Goal: Task Accomplishment & Management: Manage account settings

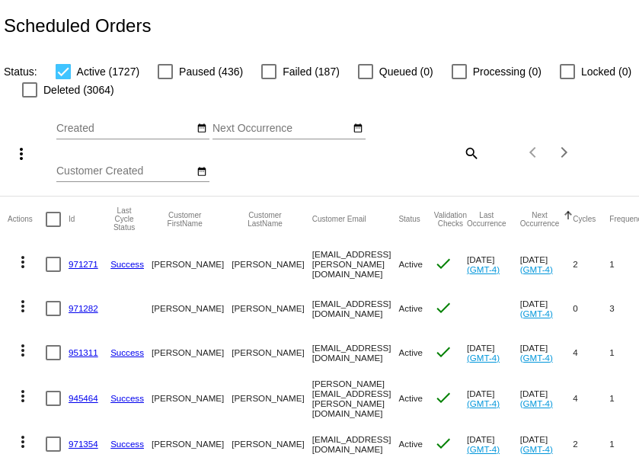
click at [471, 150] on mat-icon "search" at bounding box center [471, 153] width 18 height 24
click at [414, 149] on input "Search" at bounding box center [427, 150] width 106 height 12
paste input "[EMAIL_ADDRESS][DOMAIN_NAME]"
type input "[EMAIL_ADDRESS][DOMAIN_NAME]"
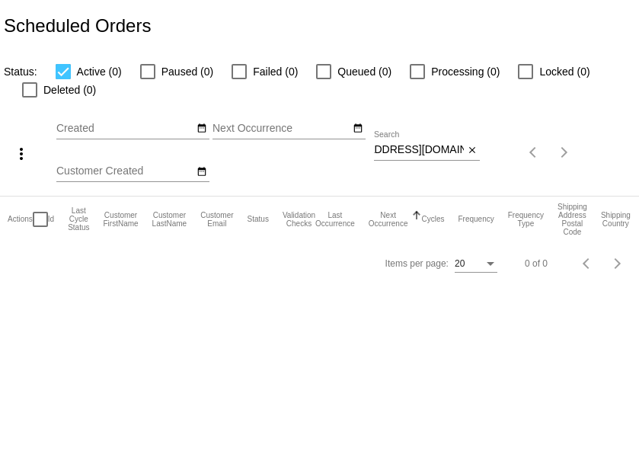
scroll to position [0, 0]
click at [472, 146] on mat-icon "close" at bounding box center [472, 151] width 11 height 12
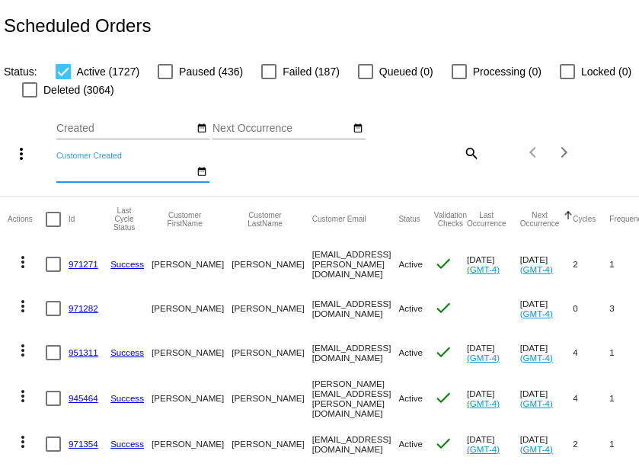
click at [101, 174] on input "Customer Created" at bounding box center [124, 171] width 137 height 12
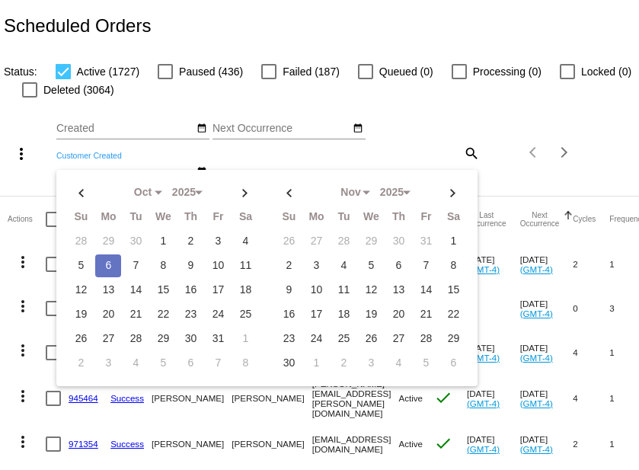
click at [24, 153] on mat-icon "more_vert" at bounding box center [21, 154] width 18 height 18
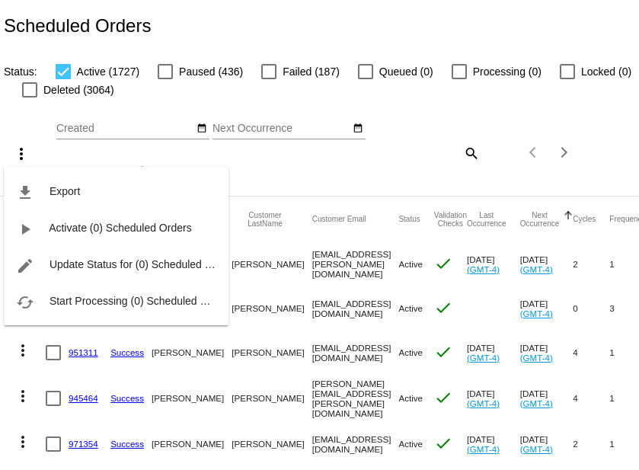
click at [162, 71] on div at bounding box center [319, 235] width 639 height 470
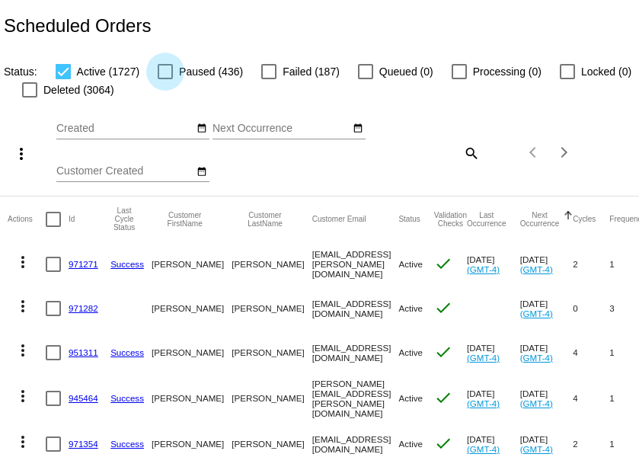
click at [162, 69] on div at bounding box center [165, 71] width 15 height 15
click at [165, 79] on input "Paused (436)" at bounding box center [165, 79] width 1 height 1
checkbox input "true"
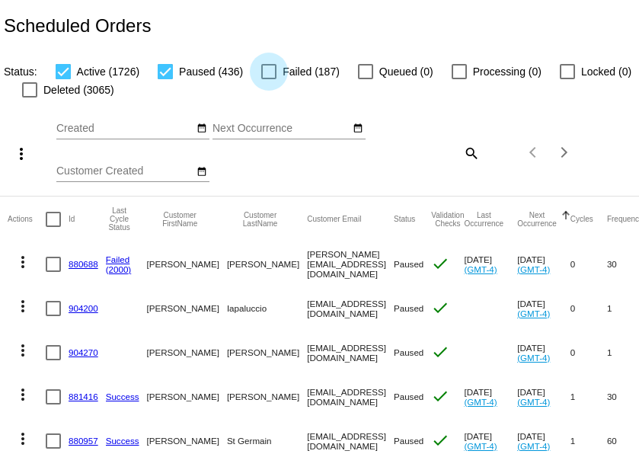
click at [267, 70] on div at bounding box center [268, 71] width 15 height 15
click at [268, 79] on input "Failed (187)" at bounding box center [268, 79] width 1 height 1
checkbox input "true"
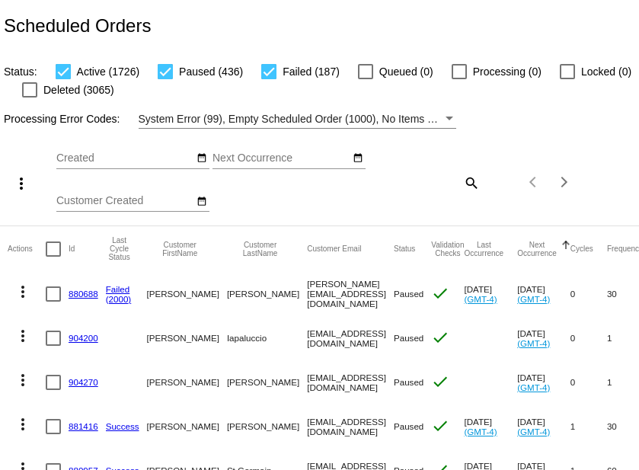
click at [30, 90] on div at bounding box center [29, 89] width 15 height 15
click at [30, 98] on input "Deleted (3065)" at bounding box center [29, 98] width 1 height 1
checkbox input "true"
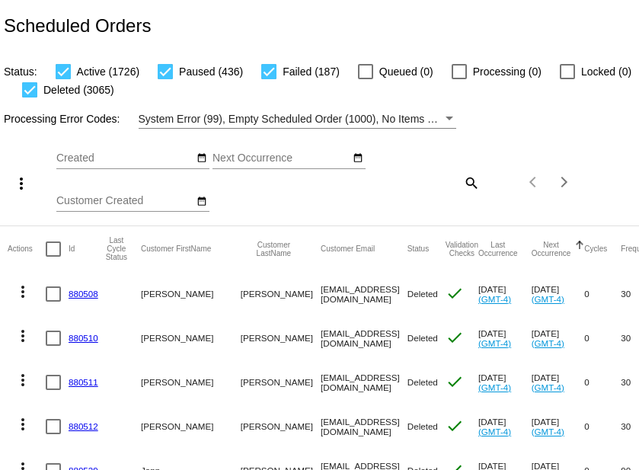
click at [472, 182] on mat-icon "search" at bounding box center [471, 183] width 18 height 24
click at [426, 187] on div "Search" at bounding box center [427, 176] width 106 height 30
paste input "[EMAIL_ADDRESS][DOMAIN_NAME]"
type input "[EMAIL_ADDRESS][DOMAIN_NAME]"
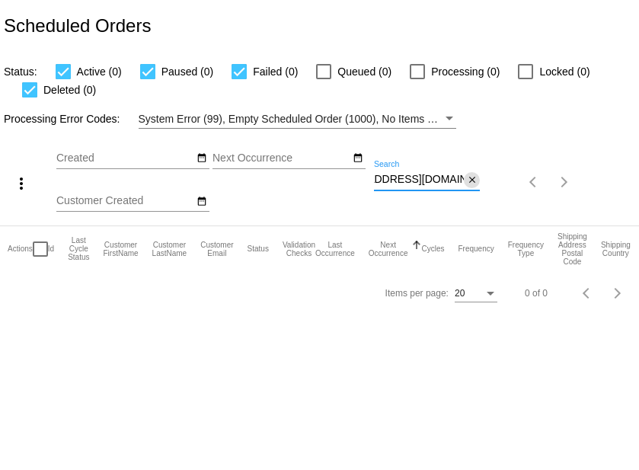
scroll to position [0, 0]
click at [472, 183] on mat-icon "close" at bounding box center [472, 180] width 11 height 12
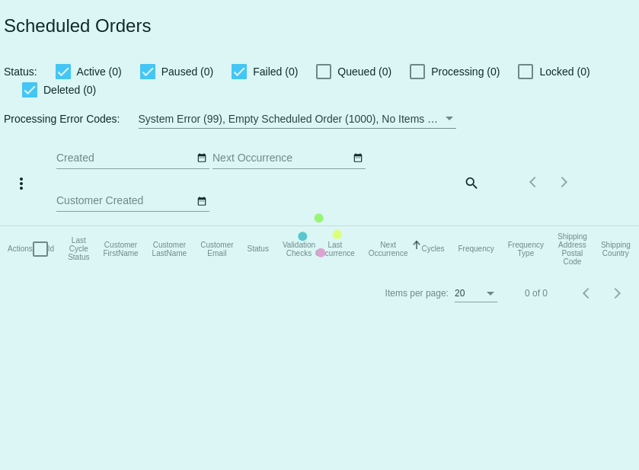
click at [447, 226] on mat-table "Actions Id Last Cycle Status Customer FirstName Customer LastName Customer Emai…" at bounding box center [331, 249] width 663 height 46
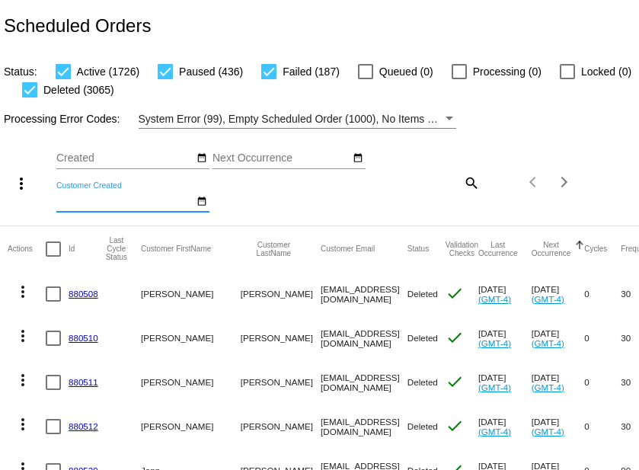
click at [126, 203] on input "Customer Created" at bounding box center [124, 201] width 137 height 12
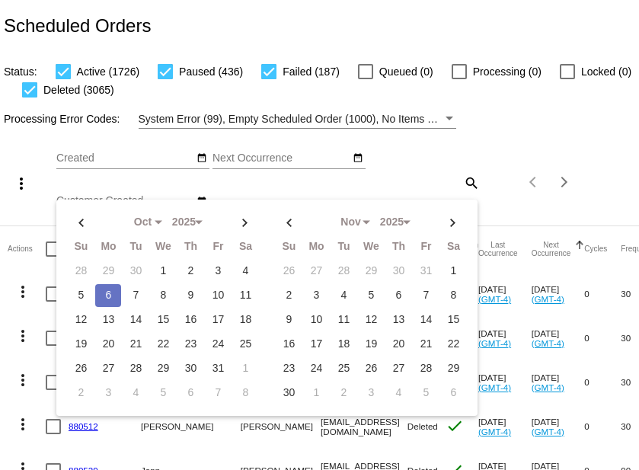
click at [110, 162] on input "Created" at bounding box center [124, 158] width 137 height 12
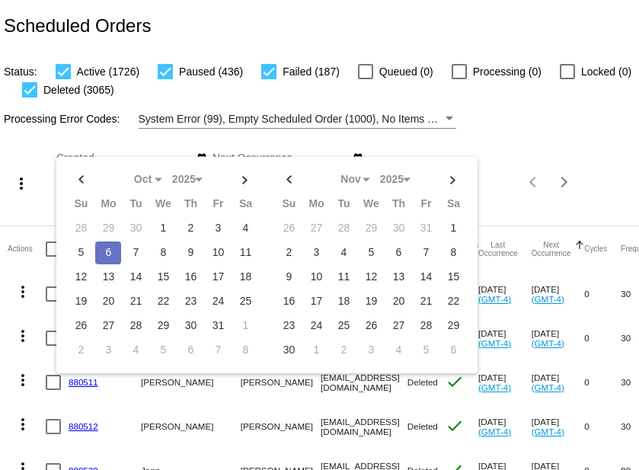
click at [517, 117] on div "Processing Error Codes: System Error (99), Empty Scheduled Order (1000), No Ite…" at bounding box center [319, 114] width 639 height 30
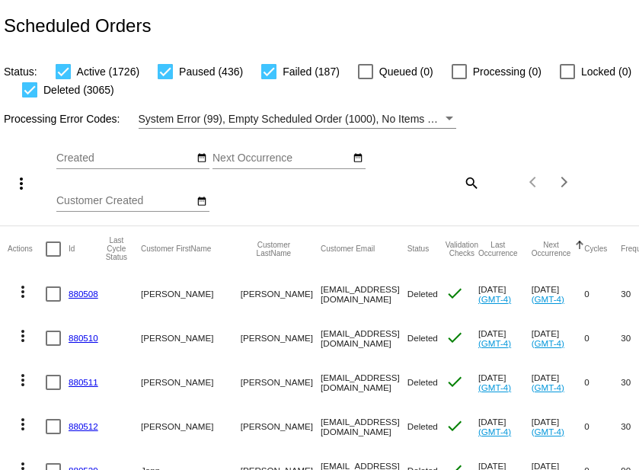
click at [21, 184] on mat-icon "more_vert" at bounding box center [21, 183] width 18 height 18
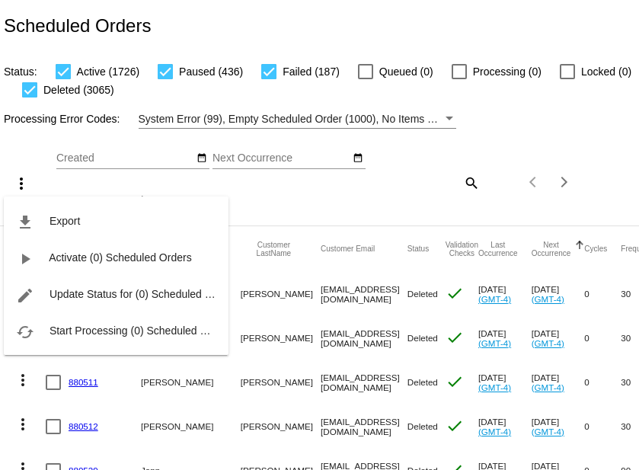
click at [379, 218] on div at bounding box center [319, 235] width 639 height 470
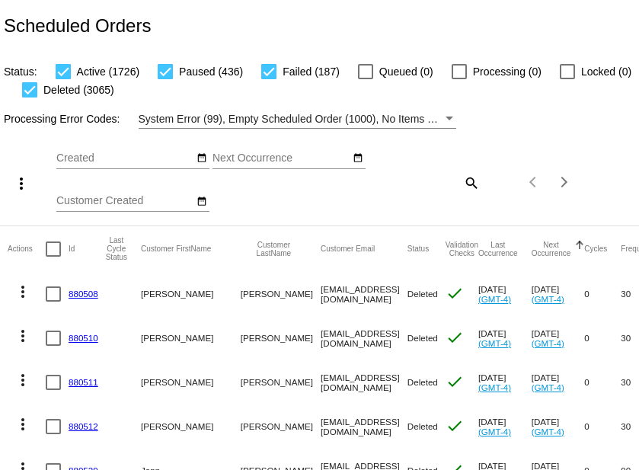
click at [471, 185] on mat-icon "search" at bounding box center [471, 183] width 18 height 24
click at [434, 182] on input "Search" at bounding box center [427, 180] width 106 height 12
